Goal: Book appointment/travel/reservation

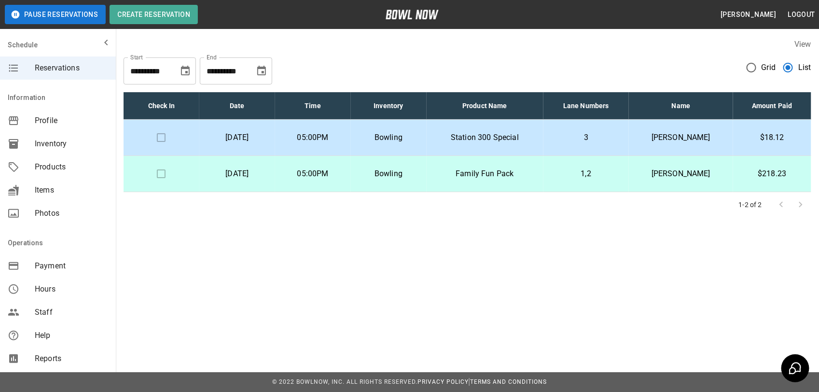
click at [535, 179] on p "Family Fun Pack" at bounding box center [484, 174] width 101 height 12
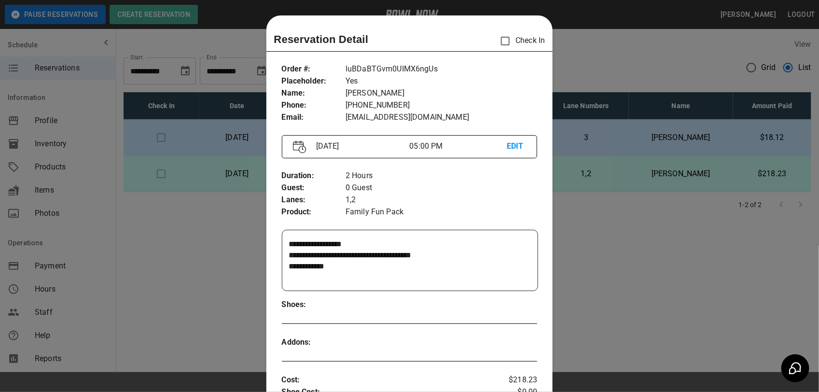
click at [572, 51] on div at bounding box center [409, 196] width 819 height 392
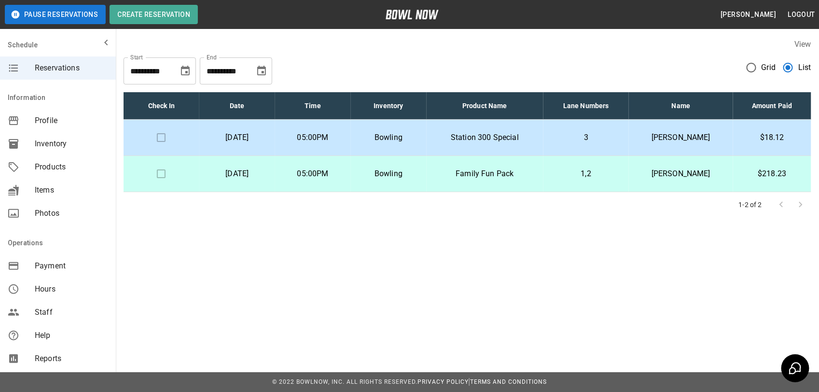
click at [445, 223] on div "**********" at bounding box center [467, 128] width 703 height 194
click at [765, 172] on p "$218.23" at bounding box center [771, 174] width 63 height 12
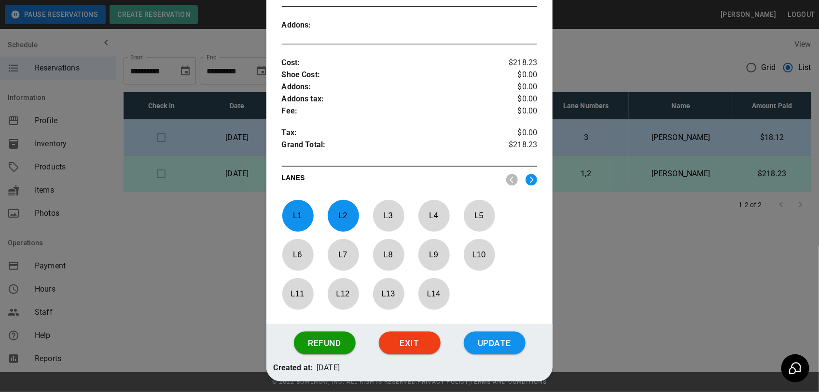
scroll to position [307, 0]
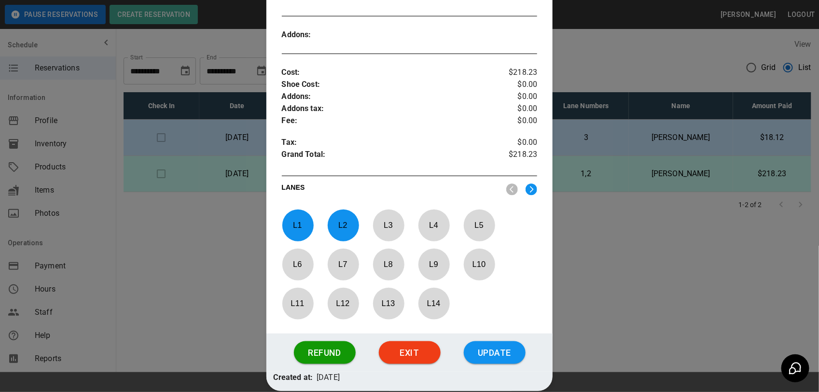
click at [649, 245] on div at bounding box center [409, 196] width 819 height 392
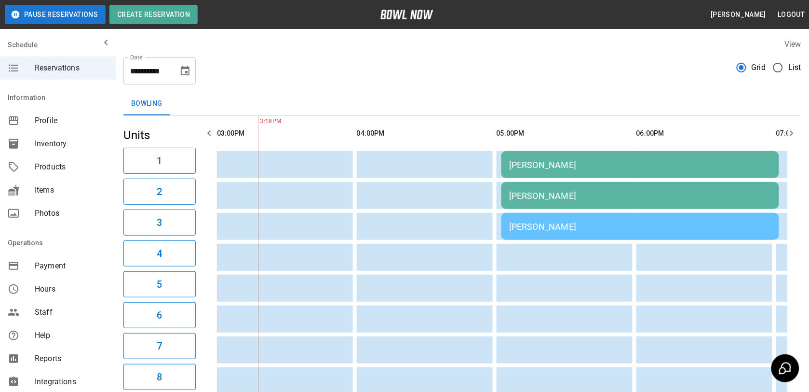
click at [797, 64] on span "List" at bounding box center [795, 68] width 13 height 12
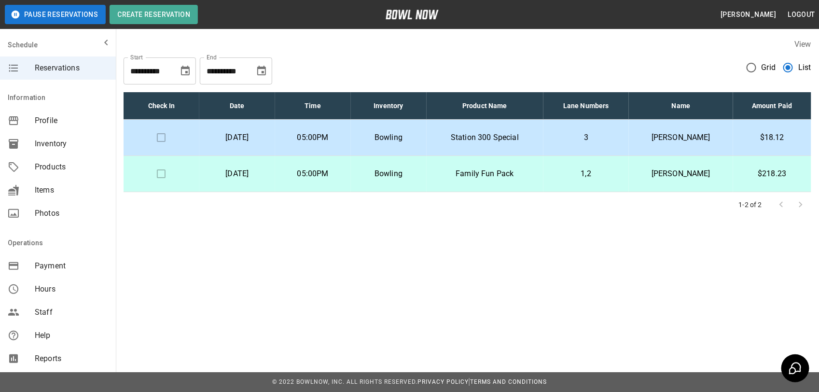
click at [770, 130] on td "$18.12" at bounding box center [772, 138] width 78 height 36
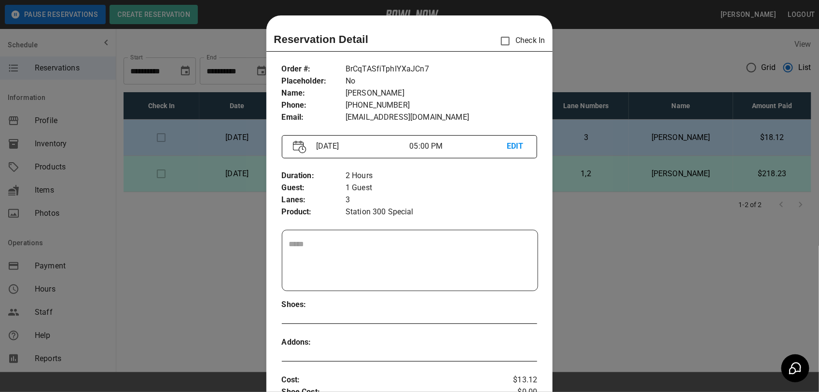
click at [656, 59] on div at bounding box center [409, 196] width 819 height 392
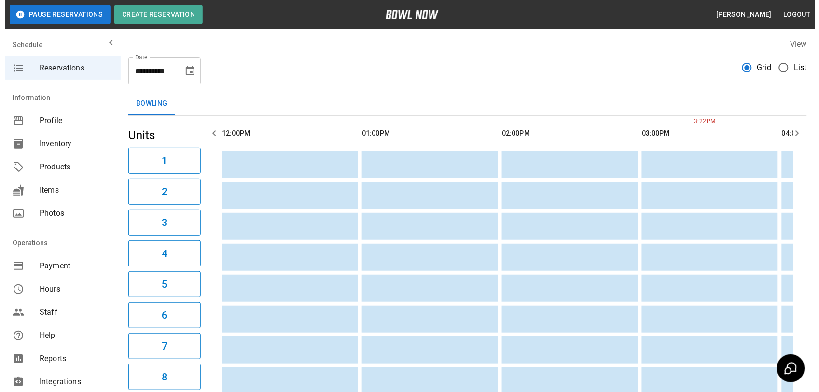
scroll to position [0, 420]
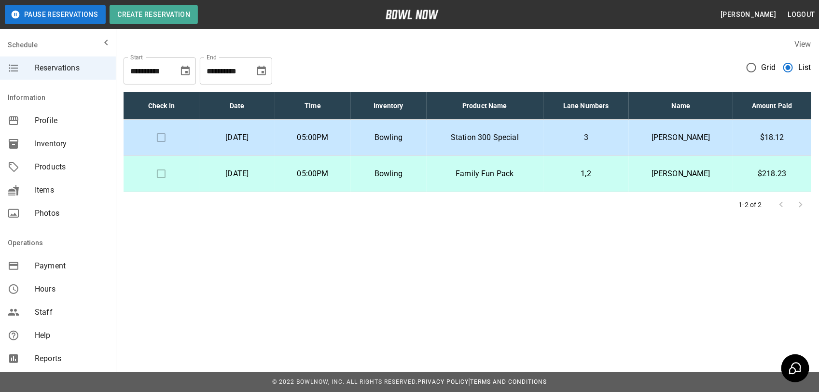
click at [566, 260] on div "**********" at bounding box center [409, 138] width 819 height 277
